Goal: Information Seeking & Learning: Learn about a topic

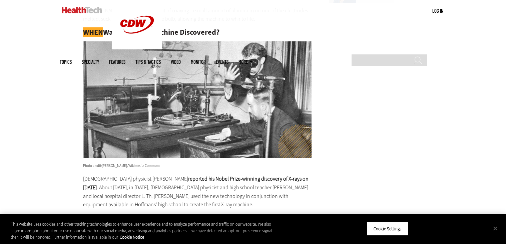
click at [178, 74] on img at bounding box center [197, 99] width 229 height 117
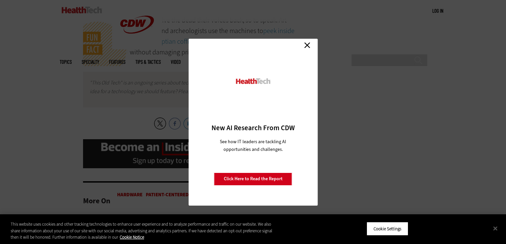
scroll to position [1609, 0]
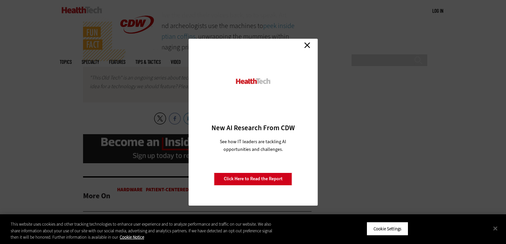
click at [310, 46] on link "Close" at bounding box center [307, 45] width 10 height 10
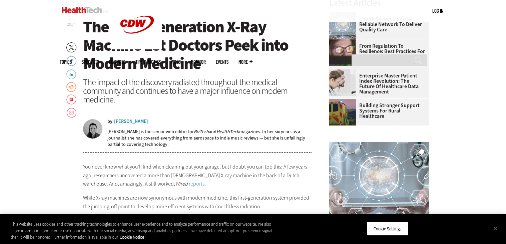
scroll to position [252, 0]
drag, startPoint x: 158, startPoint y: 119, endPoint x: 152, endPoint y: 120, distance: 6.5
click at [152, 120] on div "by Juliet Van Wagenen Juliet is the senior web editor for BizTech and HealthTec…" at bounding box center [197, 133] width 229 height 37
click at [156, 122] on html at bounding box center [161, 127] width 17 height 11
drag, startPoint x: 166, startPoint y: 120, endPoint x: 3, endPoint y: 0, distance: 202.7
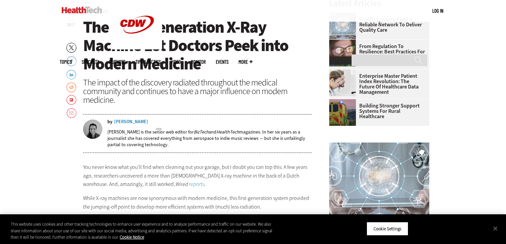
click at [166, 120] on div "by Juliet Van Wagenen" at bounding box center [209, 121] width 204 height 5
drag, startPoint x: 157, startPoint y: 120, endPoint x: 158, endPoint y: 123, distance: 3.9
click at [158, 123] on div "by Juliet Van Wagenen" at bounding box center [209, 121] width 204 height 5
drag, startPoint x: 107, startPoint y: 124, endPoint x: 153, endPoint y: 121, distance: 45.8
click at [153, 121] on div "by Juliet Van Wagenen" at bounding box center [209, 121] width 204 height 5
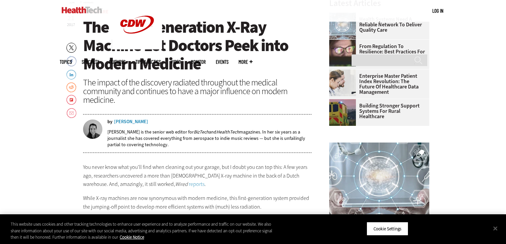
click at [152, 121] on div "by Juliet Van Wagenen" at bounding box center [209, 121] width 204 height 5
copy div "by Juliet Van Wagenen"
click at [252, 121] on div "by Juliet Van Wagenen" at bounding box center [209, 121] width 204 height 5
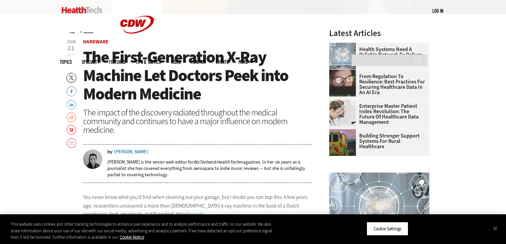
scroll to position [218, 0]
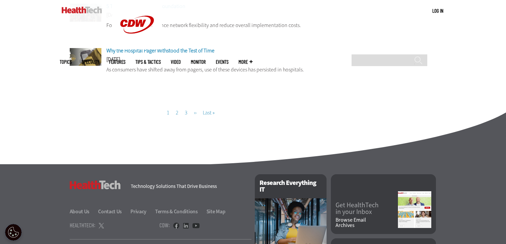
scroll to position [600, 0]
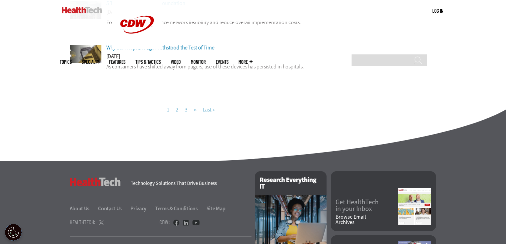
click at [177, 112] on link "Page 2" at bounding box center [177, 109] width 3 height 7
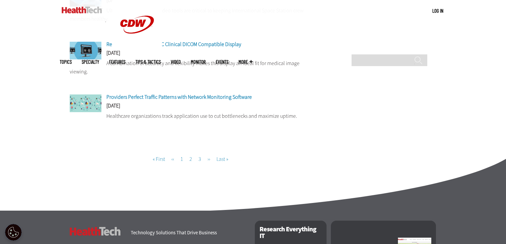
scroll to position [551, 0]
